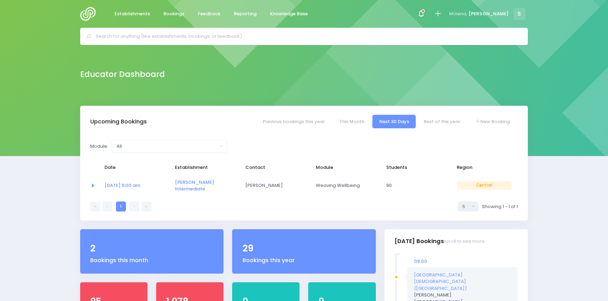
select select "5"
click at [214, 39] on input "text" at bounding box center [307, 36] width 422 height 10
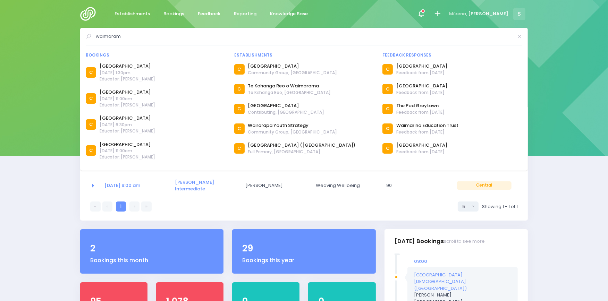
type input "waimaram"
click at [57, 63] on div "Educator Dashboard" at bounding box center [304, 75] width 608 height 61
click at [519, 36] on icon at bounding box center [520, 36] width 6 height 0
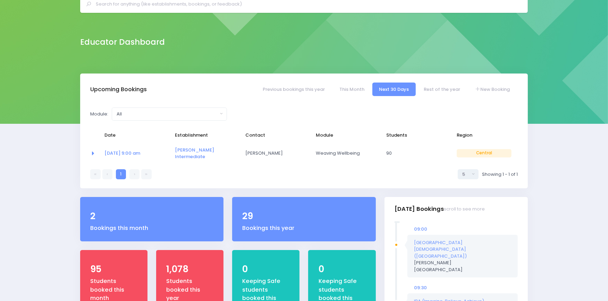
scroll to position [27, 0]
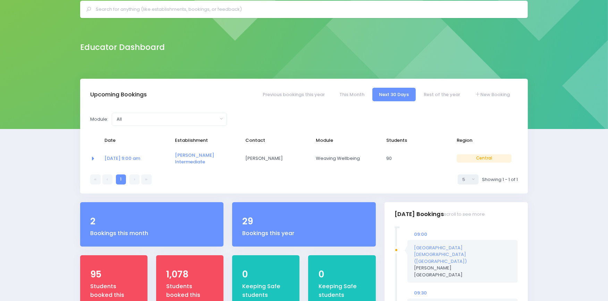
click at [155, 9] on input "text" at bounding box center [307, 9] width 422 height 10
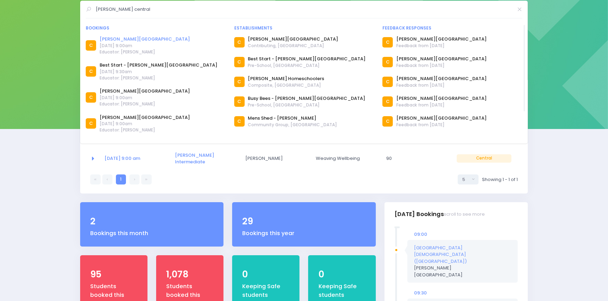
type input "napier central"
click at [124, 38] on link "[PERSON_NAME][GEOGRAPHIC_DATA]" at bounding box center [145, 39] width 90 height 7
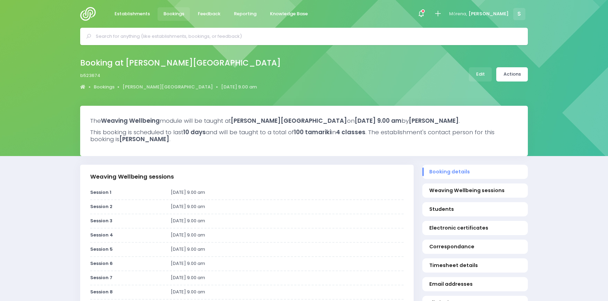
select select "5"
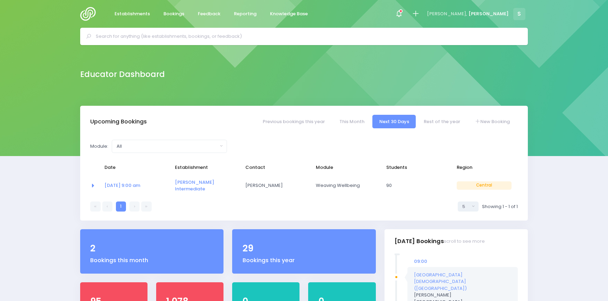
select select "5"
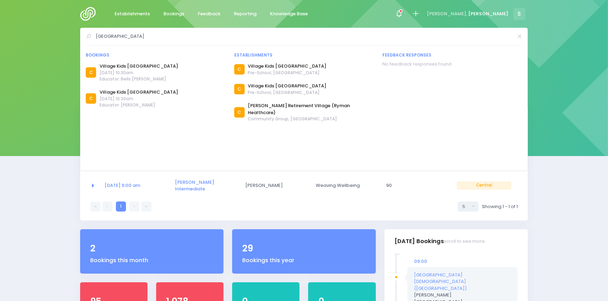
drag, startPoint x: 150, startPoint y: 36, endPoint x: 67, endPoint y: 32, distance: 83.4
click at [67, 32] on div "havelock north village Bookings C C C C C" at bounding box center [304, 36] width 608 height 17
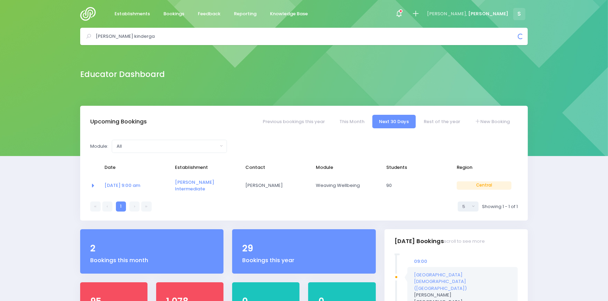
drag, startPoint x: 147, startPoint y: 33, endPoint x: 56, endPoint y: 32, distance: 91.3
click at [56, 32] on div "te mata kinderga Bookings C C C C C C C C" at bounding box center [304, 36] width 608 height 17
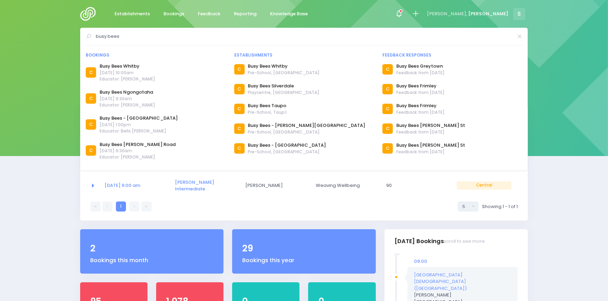
drag, startPoint x: 127, startPoint y: 36, endPoint x: 85, endPoint y: 35, distance: 42.0
click at [85, 35] on div "busy bees Bookings C Busy Bees Whitby C" at bounding box center [304, 99] width 448 height 143
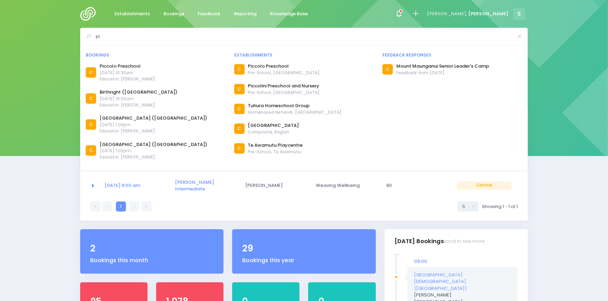
type input "p"
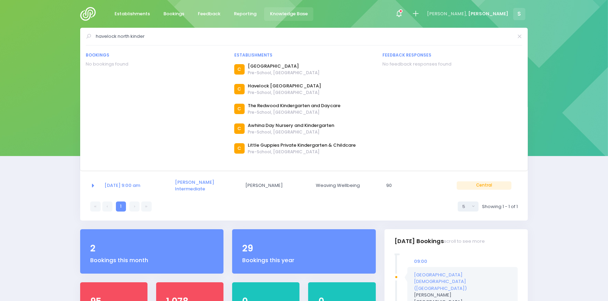
type input "havelock north kinder"
